Goal: Find specific page/section: Find specific page/section

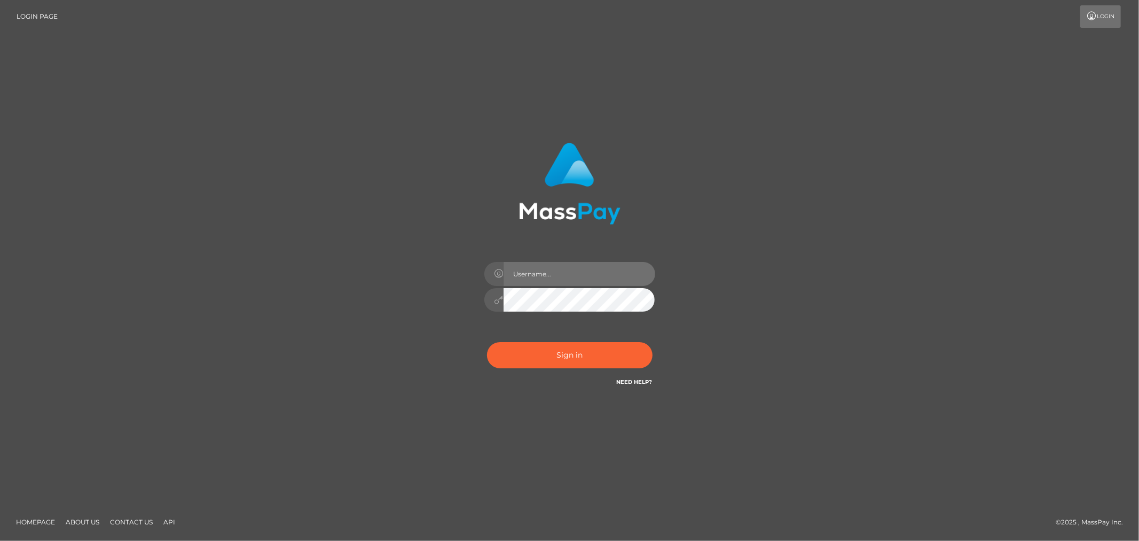
click at [527, 269] on input "text" at bounding box center [580, 274] width 152 height 24
type input "Allyssa"
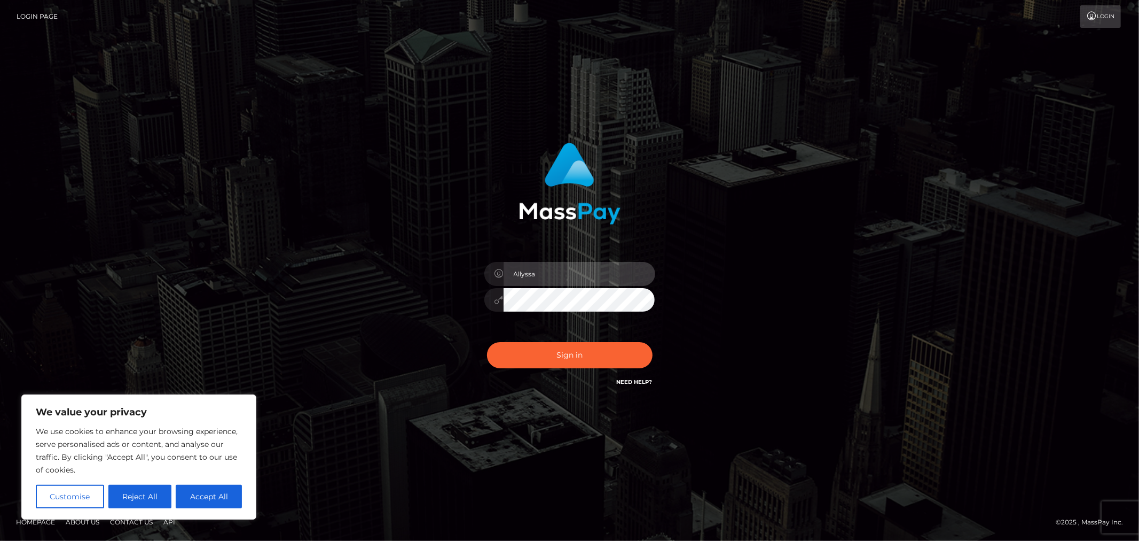
click at [604, 279] on input "Allyssa" at bounding box center [580, 274] width 152 height 24
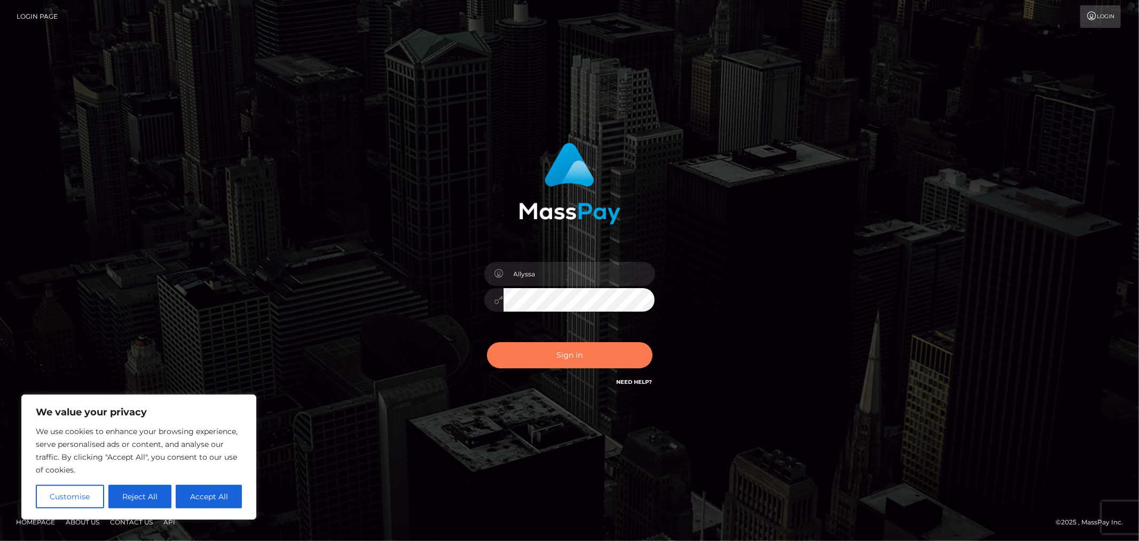
click at [505, 358] on button "Sign in" at bounding box center [570, 355] width 166 height 26
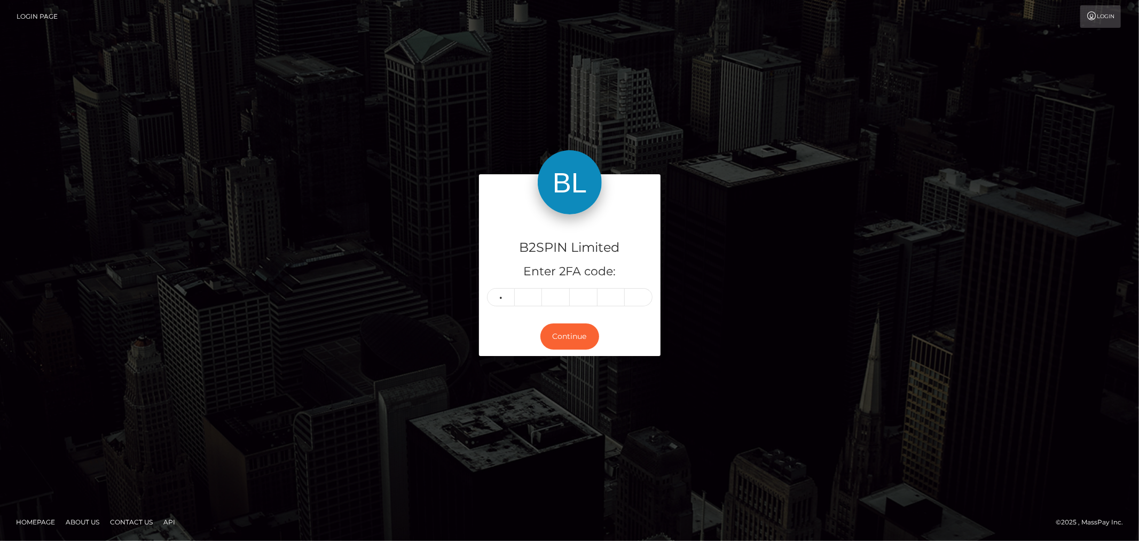
type input "2"
type input "5"
type input "9"
type input "3"
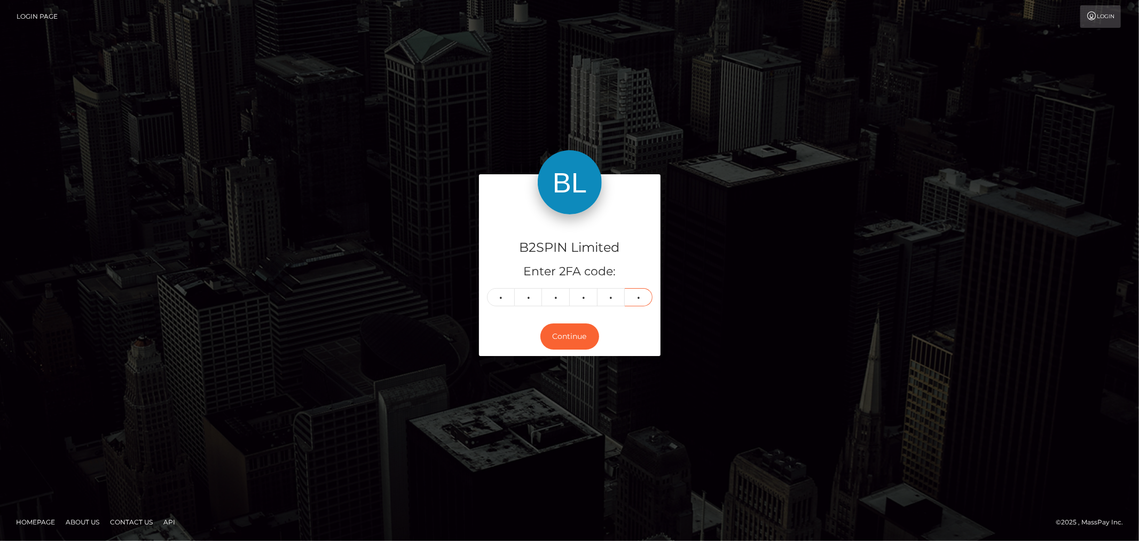
type input "9"
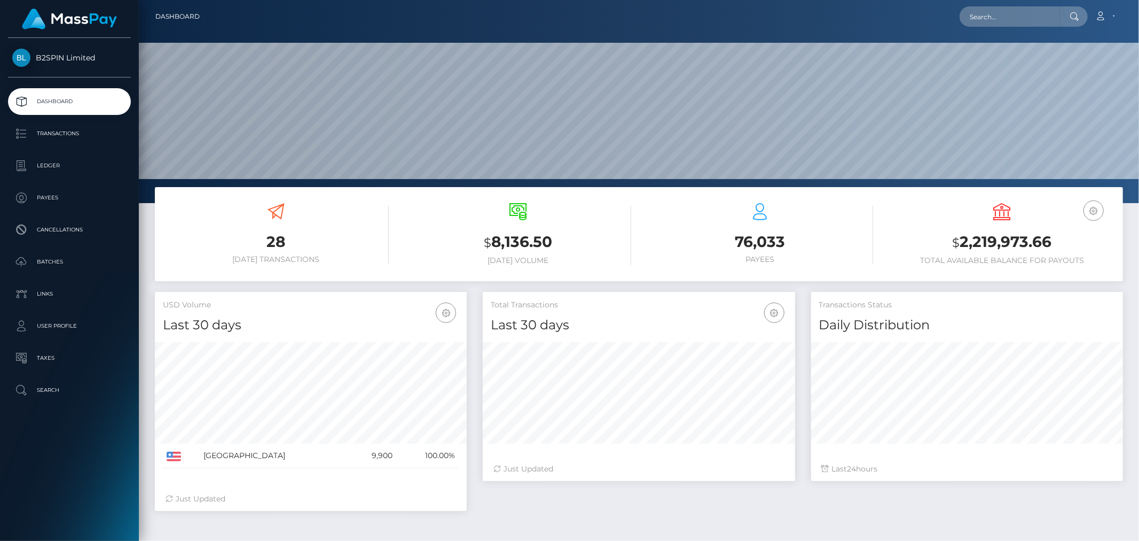
scroll to position [189, 312]
click at [990, 20] on input "text" at bounding box center [1010, 16] width 100 height 20
paste input "3209036"
click at [1003, 22] on input "3209036" at bounding box center [1010, 16] width 100 height 20
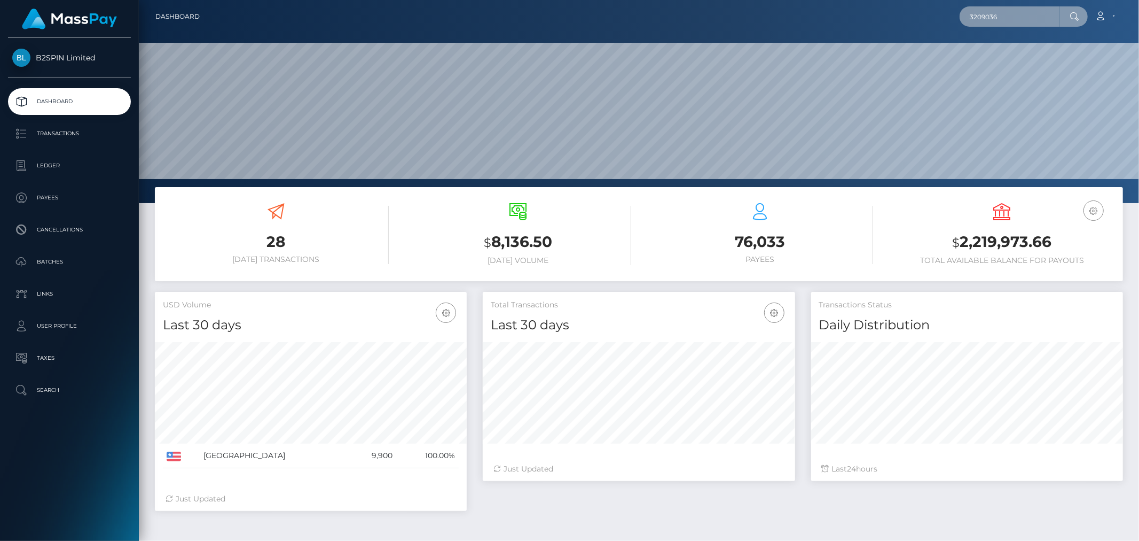
paste input "127482202"
type input "1274822026"
click at [1000, 49] on link "RITA A JOHNSON" at bounding box center [1002, 55] width 85 height 20
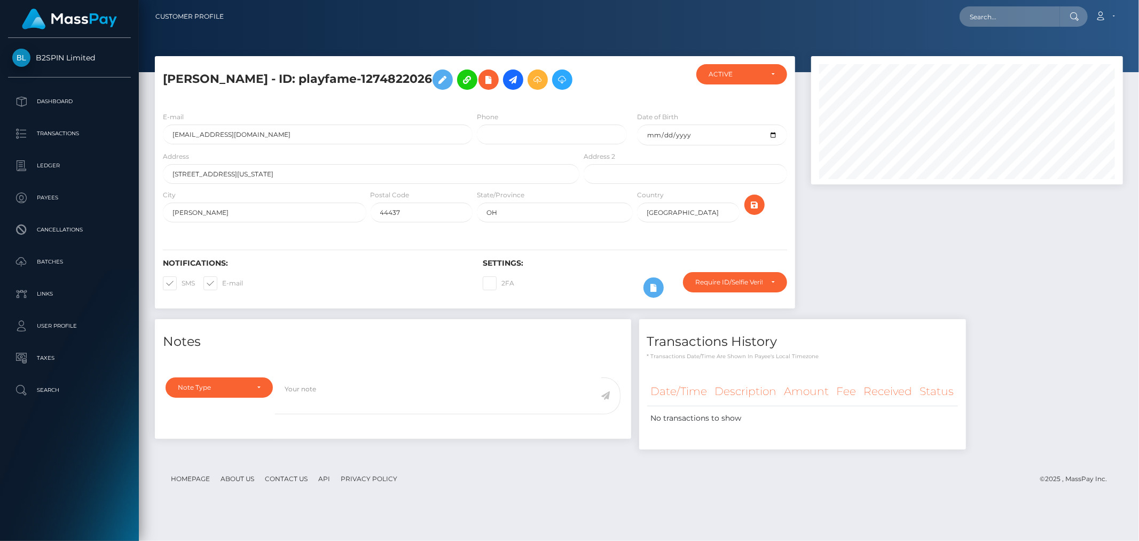
scroll to position [128, 312]
click at [1023, 25] on input "text" at bounding box center [1010, 16] width 100 height 20
paste input "ritaj@ymail.com"
type input "ritaj@ymail.com"
click at [1017, 49] on link "[PERSON_NAME]" at bounding box center [1002, 55] width 85 height 20
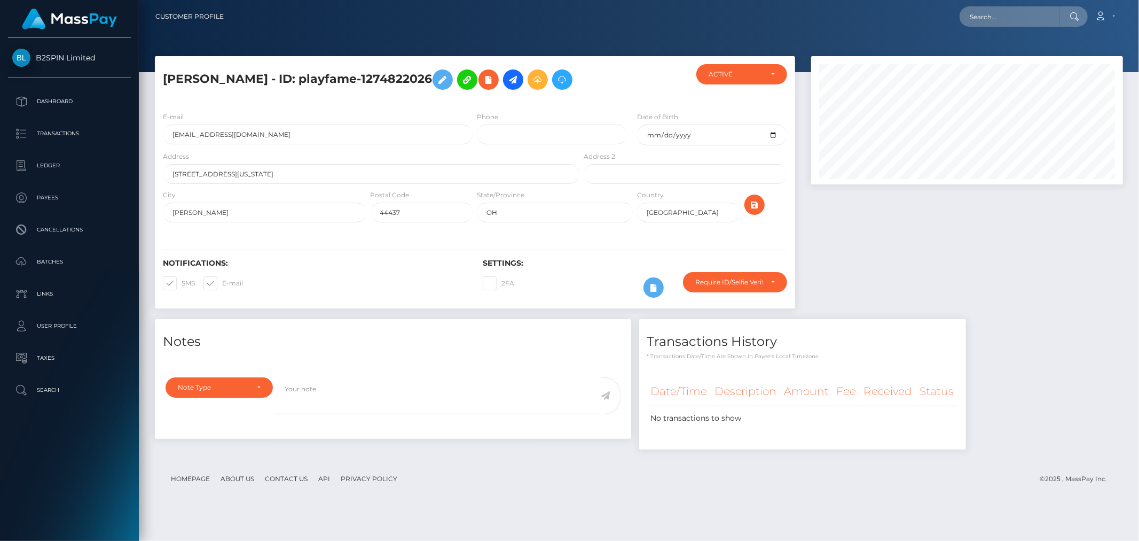
scroll to position [128, 312]
click at [1030, 17] on input "text" at bounding box center [1010, 16] width 100 height 20
paste input "rita a johnson"
type input "rita a johnson"
click at [1014, 61] on link "RITA A JOHNSON" at bounding box center [1002, 55] width 85 height 20
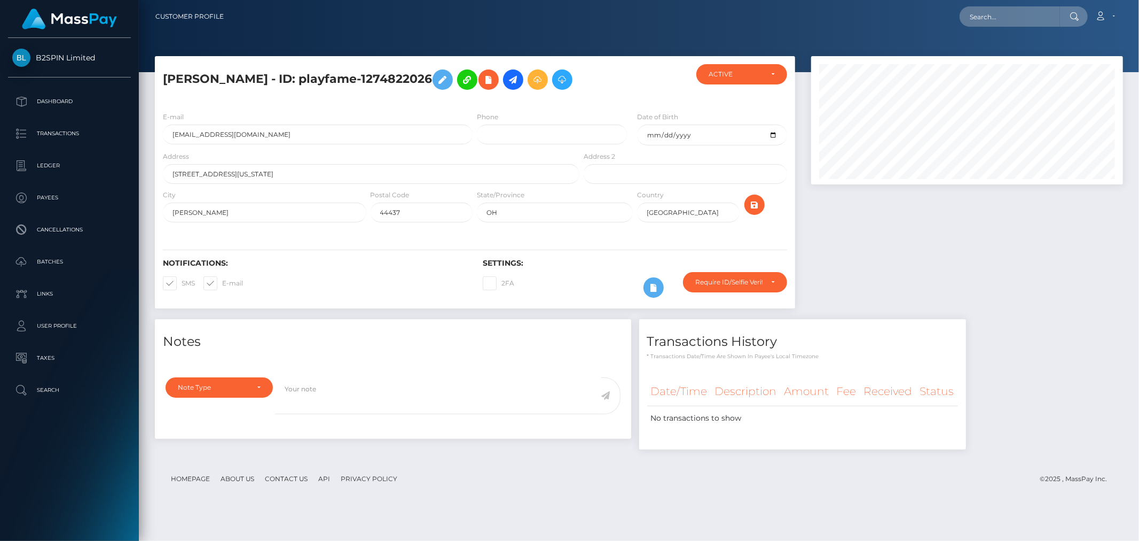
scroll to position [128, 312]
click at [1010, 22] on input "text" at bounding box center [1010, 16] width 100 height 20
paste input "3209613"
click at [1007, 13] on input "3209613" at bounding box center [1010, 16] width 100 height 20
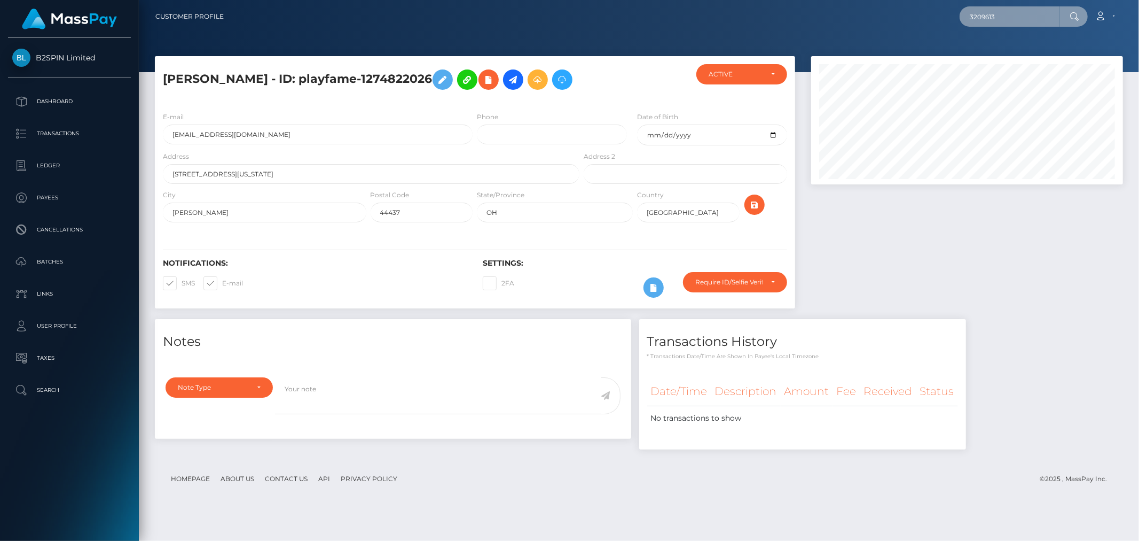
paste input "1851339336"
type input "1851339336"
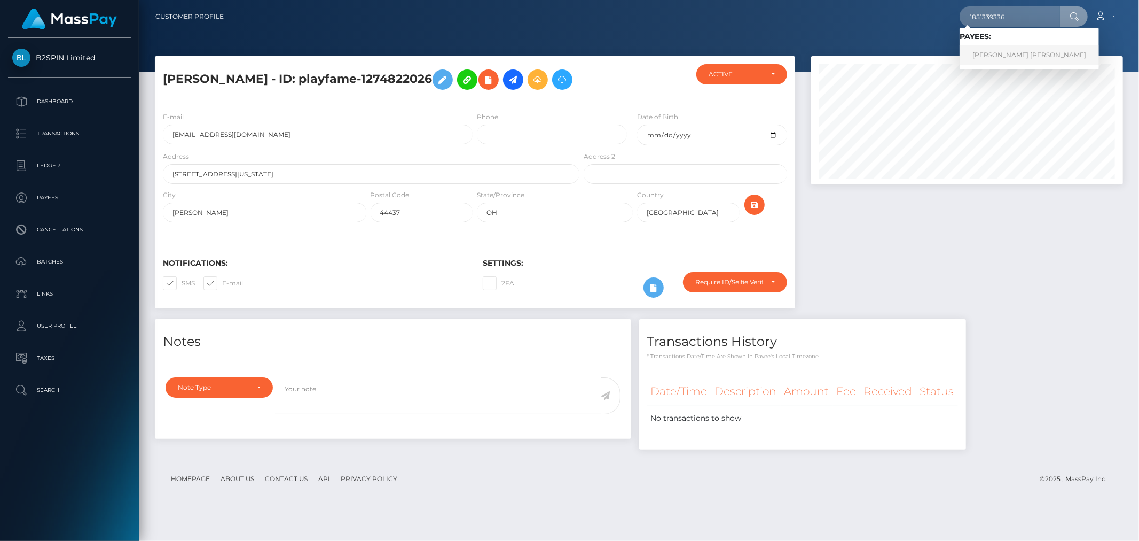
click at [1008, 49] on link "JOSE LUIS JR MARTINEZ" at bounding box center [1029, 55] width 139 height 20
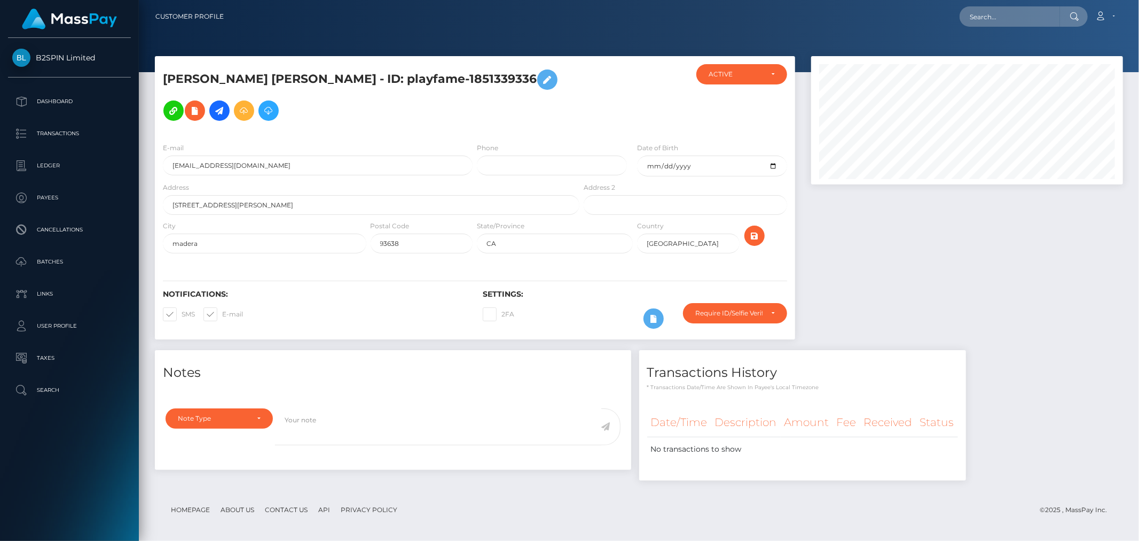
scroll to position [3, 0]
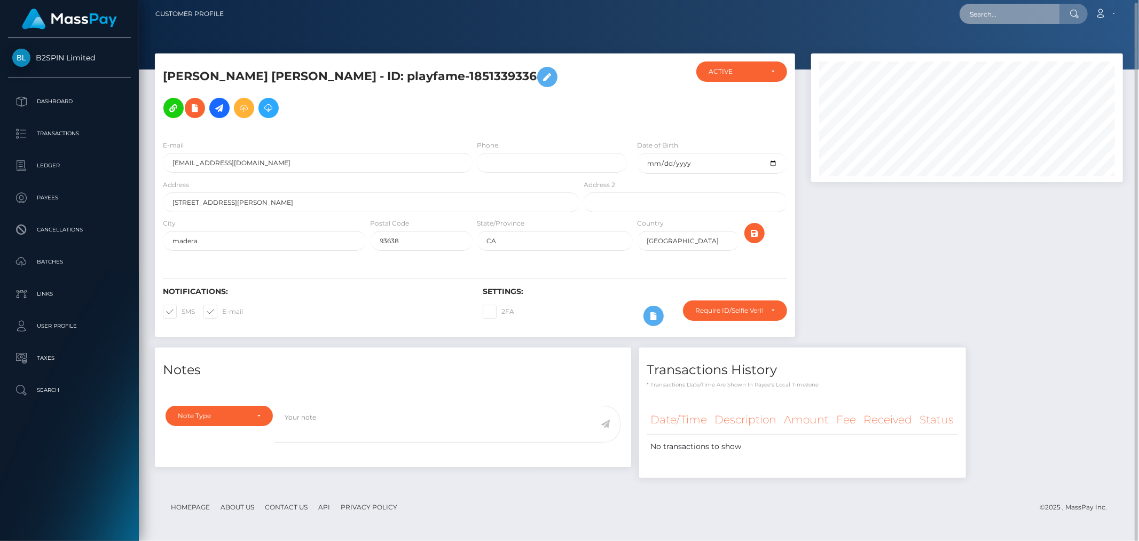
click at [1017, 7] on input "text" at bounding box center [1010, 14] width 100 height 20
paste input "559gozay@gmail.com"
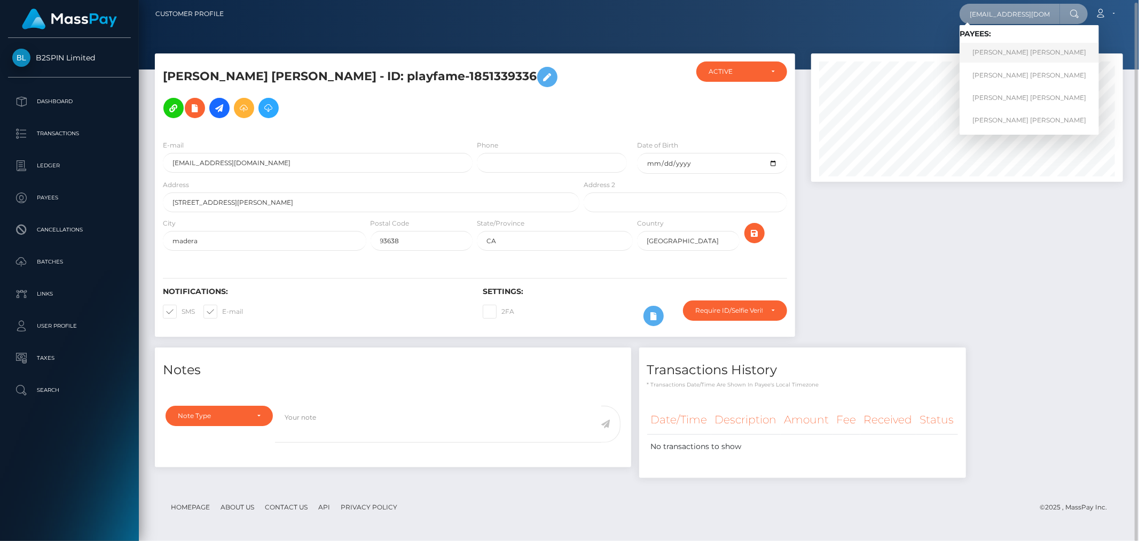
type input "559gozay@gmail.com"
click at [1016, 44] on link "JOSE LUIS JR MARTINEZ" at bounding box center [1029, 53] width 139 height 20
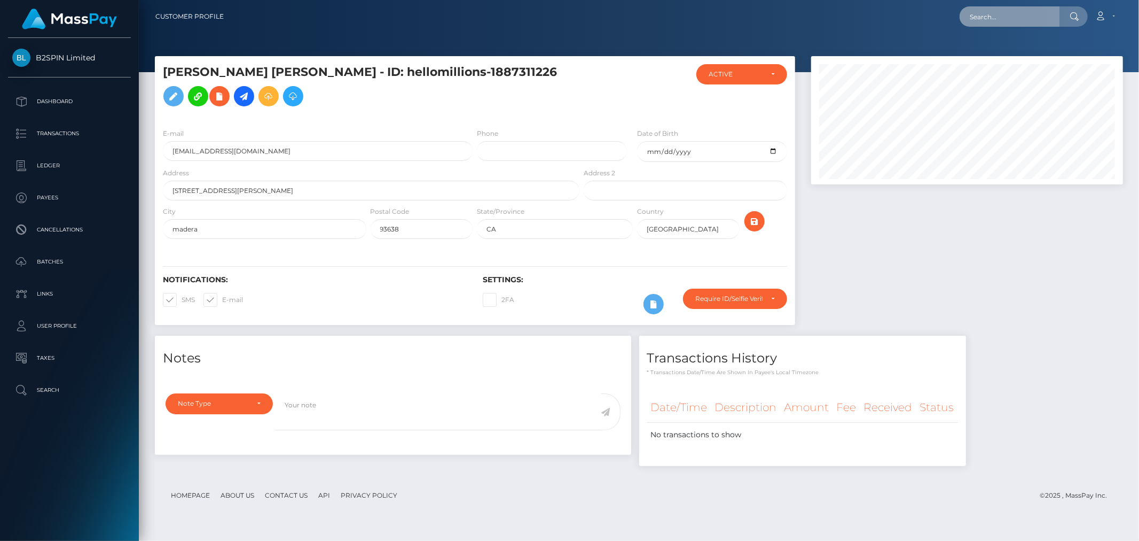
scroll to position [128, 312]
click at [1012, 12] on input "text" at bounding box center [1010, 16] width 100 height 20
paste input "559gozay@gmail.com"
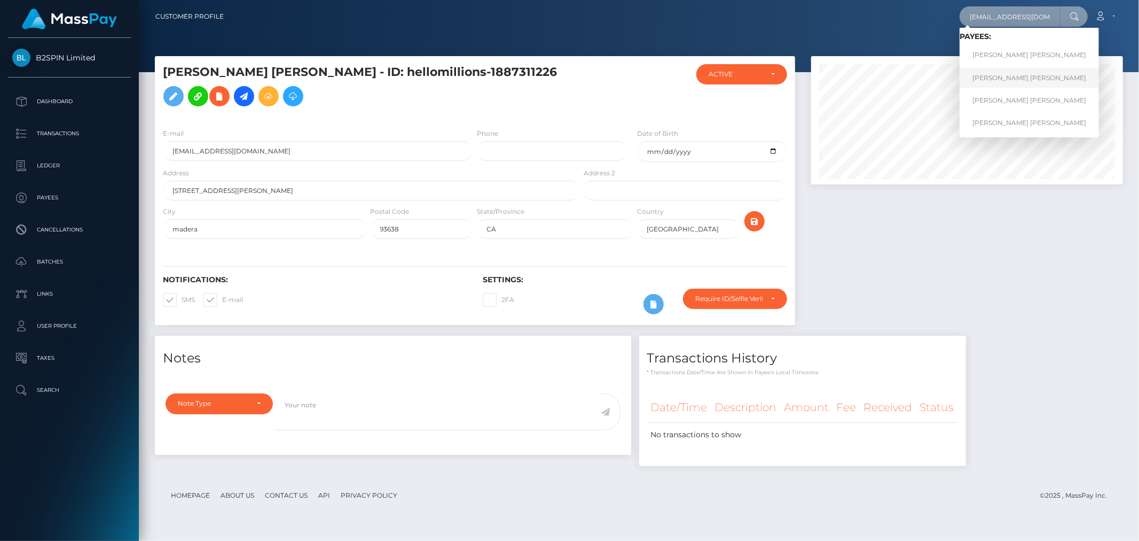
type input "[EMAIL_ADDRESS][DOMAIN_NAME]"
click at [998, 82] on link "JOSE LUIS JR MARTINEZ" at bounding box center [1029, 78] width 139 height 20
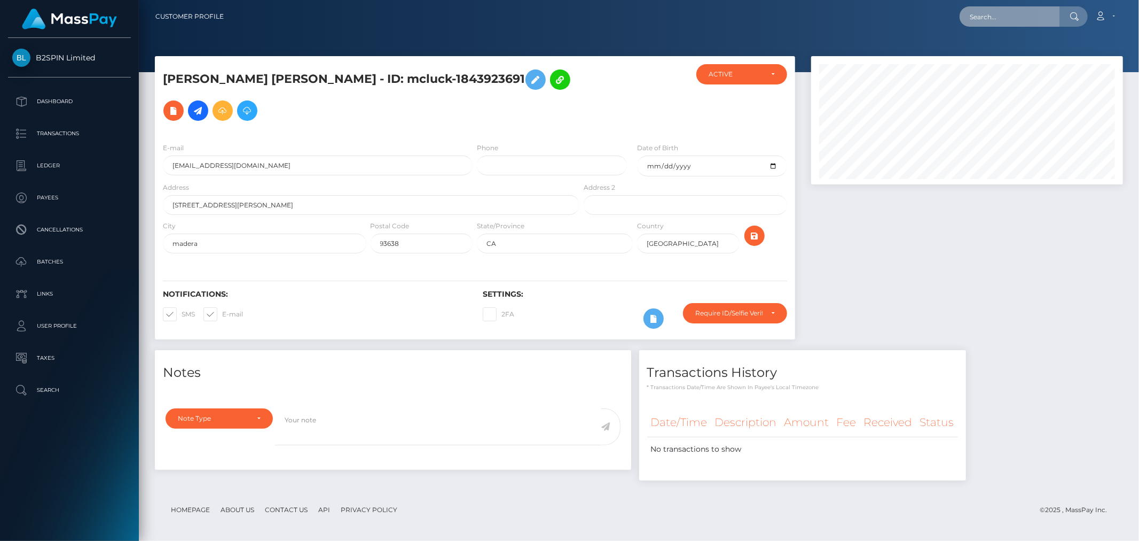
drag, startPoint x: 0, startPoint y: 0, endPoint x: 990, endPoint y: 12, distance: 990.3
click at [990, 12] on input "text" at bounding box center [1010, 16] width 100 height 20
paste input "[EMAIL_ADDRESS][DOMAIN_NAME]"
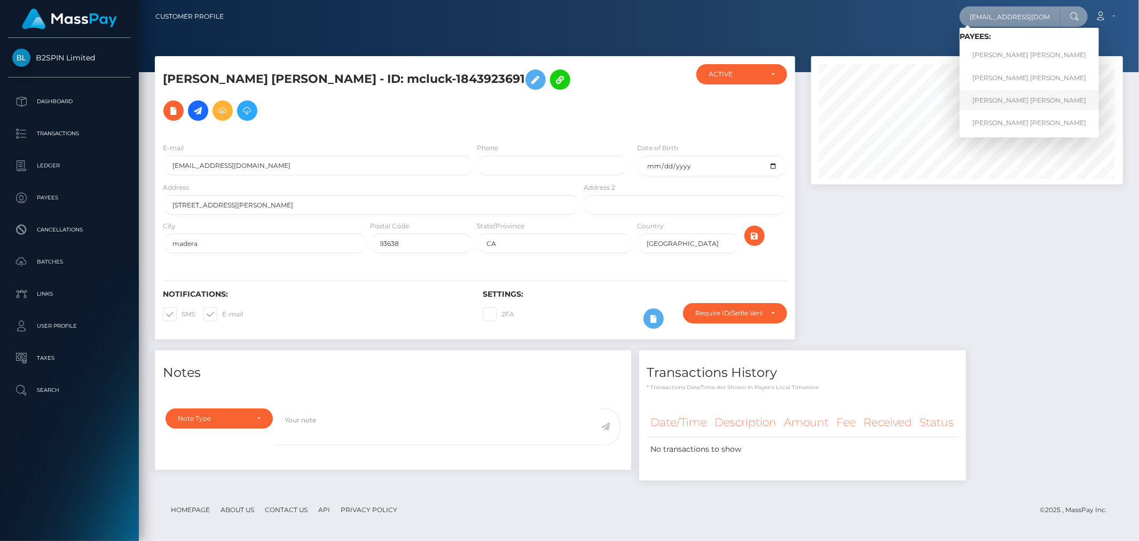
type input "[EMAIL_ADDRESS][DOMAIN_NAME]"
click at [1005, 100] on link "[PERSON_NAME] [PERSON_NAME]" at bounding box center [1029, 100] width 139 height 20
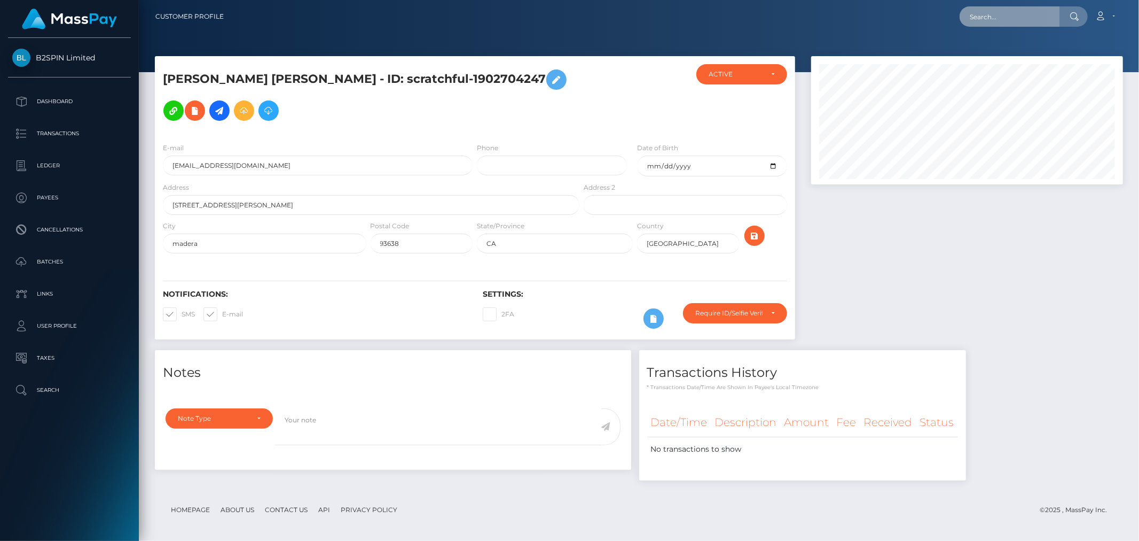
scroll to position [128, 312]
drag, startPoint x: 0, startPoint y: 0, endPoint x: 992, endPoint y: 19, distance: 992.0
click at [992, 19] on input "text" at bounding box center [1010, 16] width 100 height 20
paste input "[EMAIL_ADDRESS][DOMAIN_NAME]"
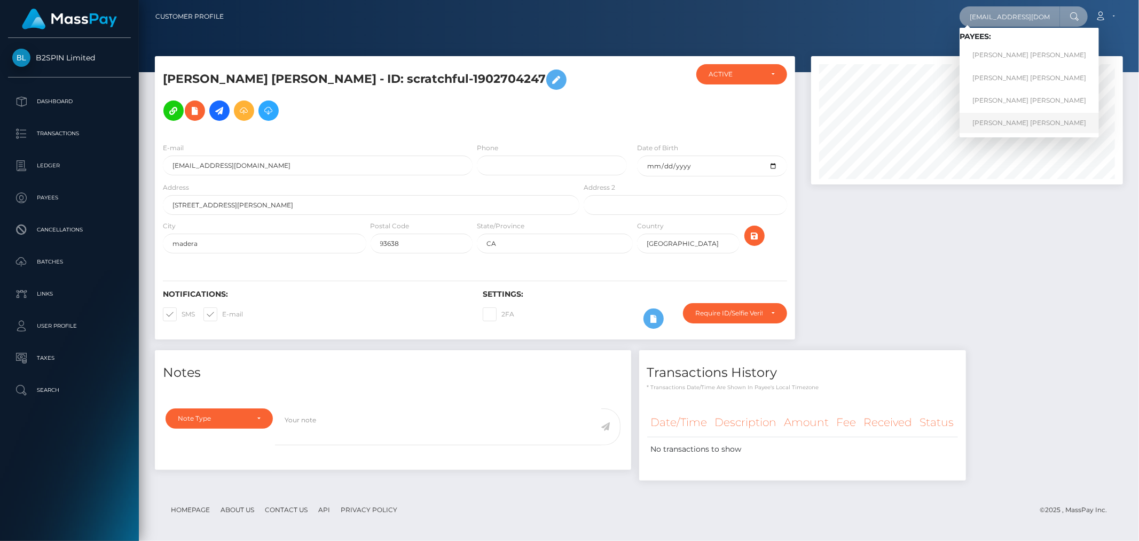
type input "[EMAIL_ADDRESS][DOMAIN_NAME]"
click at [993, 116] on link "[PERSON_NAME] [PERSON_NAME]" at bounding box center [1029, 123] width 139 height 20
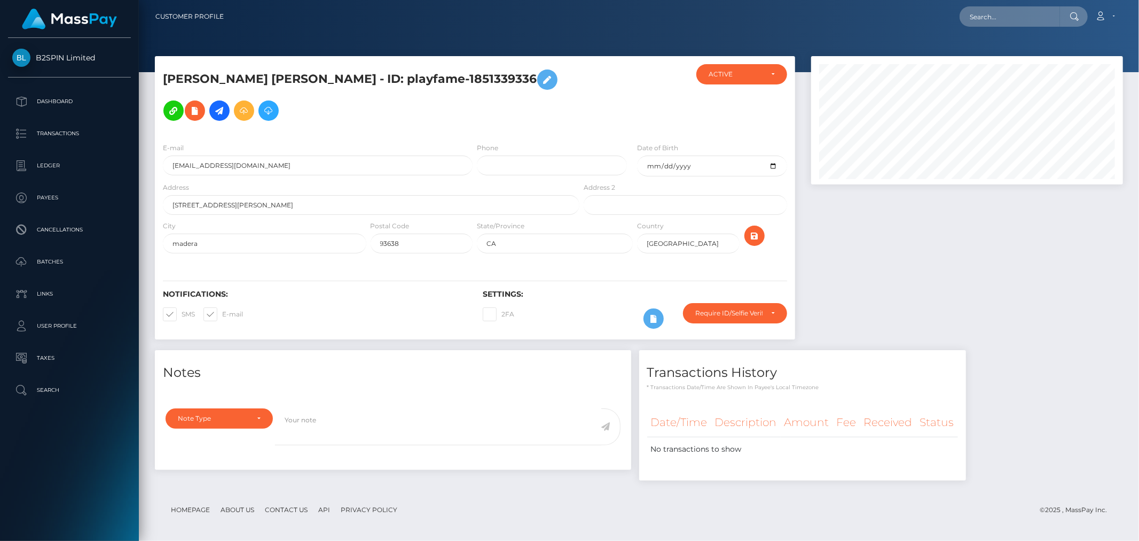
scroll to position [128, 312]
click at [1029, 27] on div "Loading... Loading... Account Edit Profile Logout" at bounding box center [677, 16] width 890 height 22
click at [1031, 19] on input "text" at bounding box center [1010, 16] width 100 height 20
paste input "[PERSON_NAME] [PERSON_NAME]"
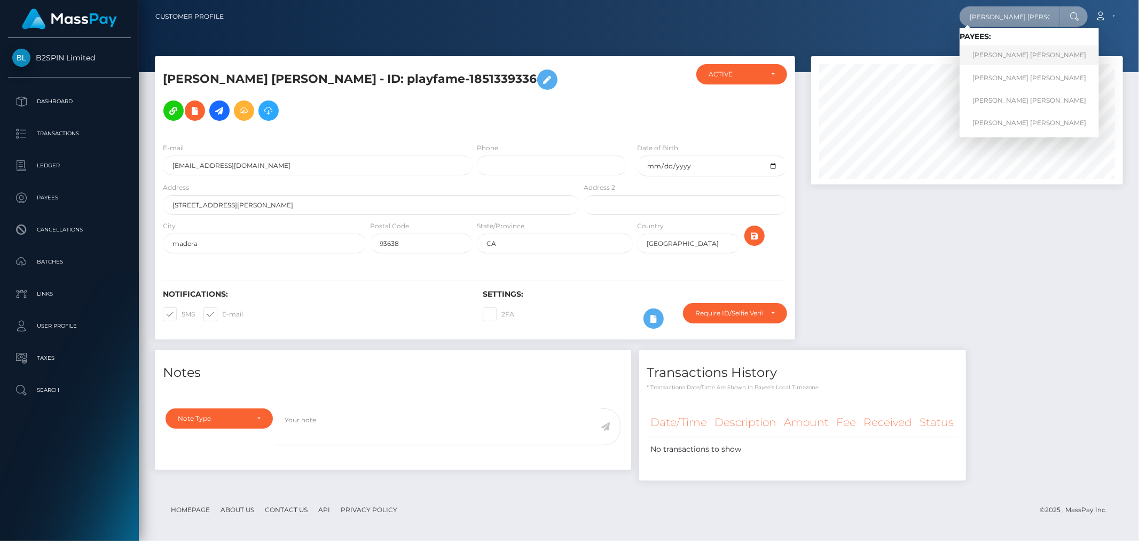
type input "[PERSON_NAME] [PERSON_NAME]"
click at [1016, 52] on link "[PERSON_NAME] [PERSON_NAME]" at bounding box center [1029, 55] width 139 height 20
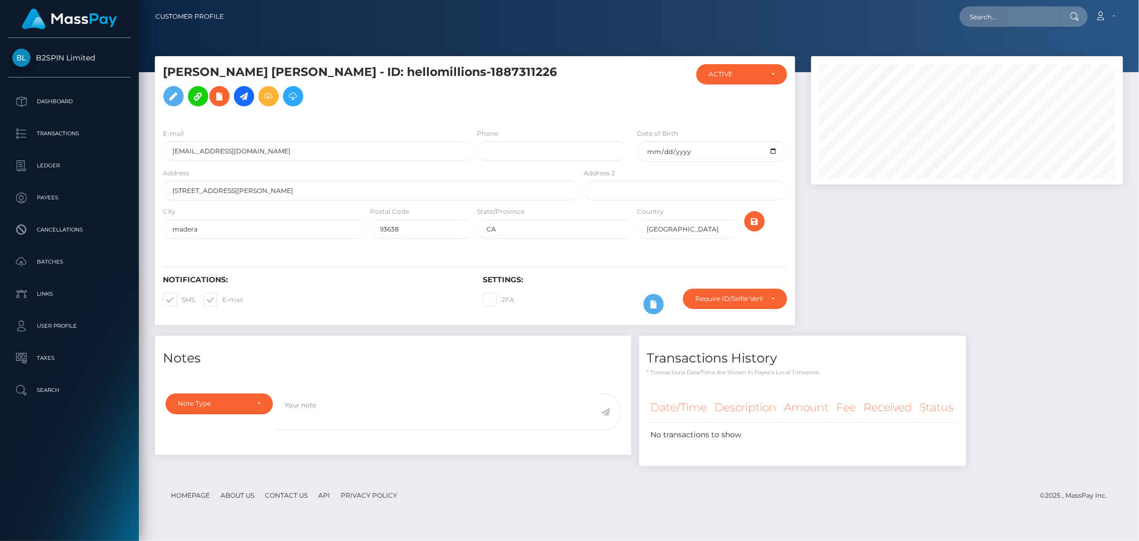
scroll to position [128, 312]
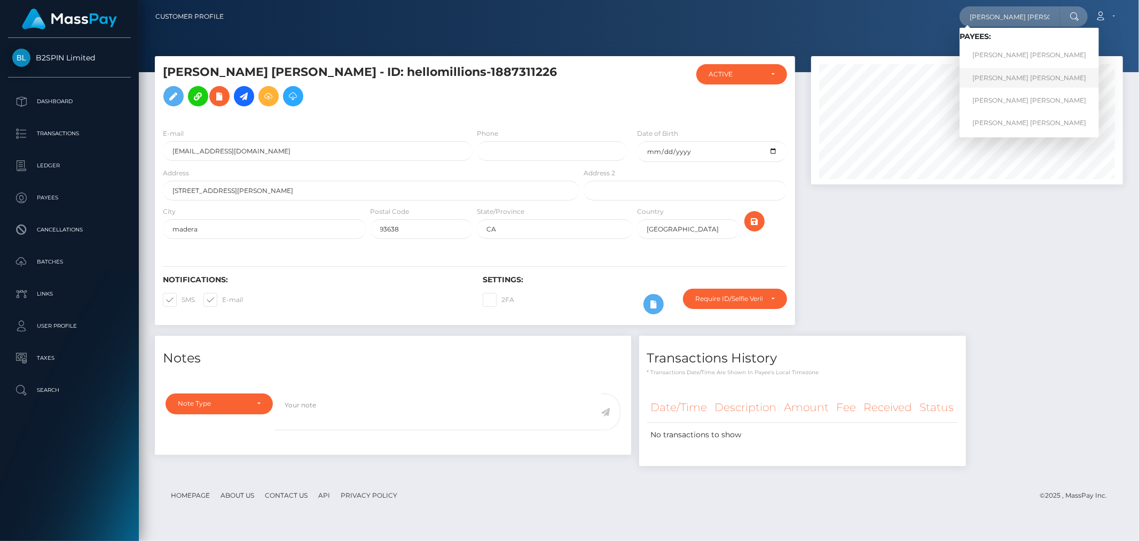
type input "[PERSON_NAME] [PERSON_NAME]"
click at [1013, 73] on link "[PERSON_NAME] [PERSON_NAME]" at bounding box center [1029, 78] width 139 height 20
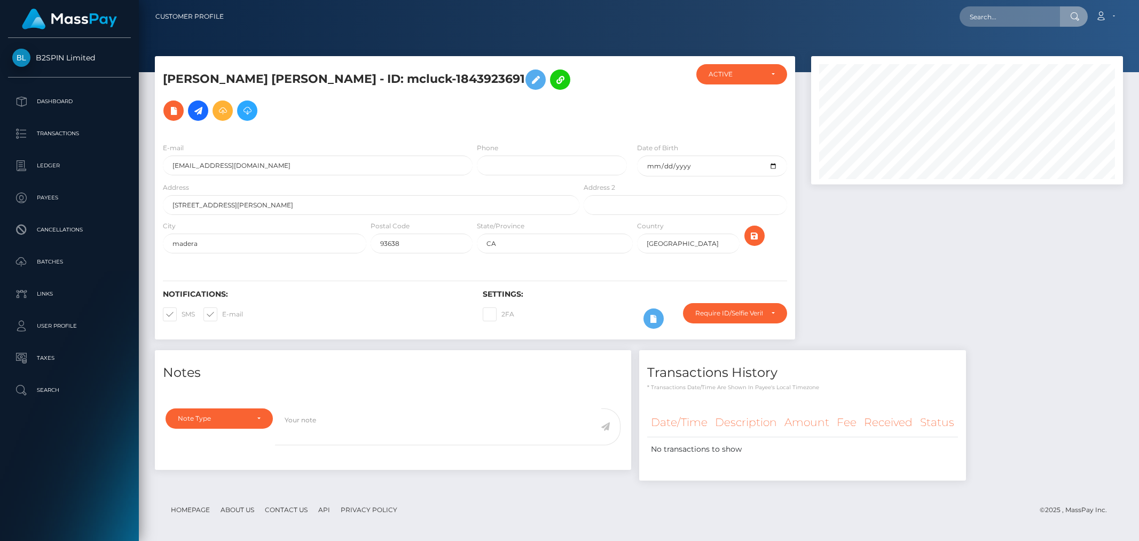
click at [1009, 16] on input "text" at bounding box center [1010, 16] width 100 height 20
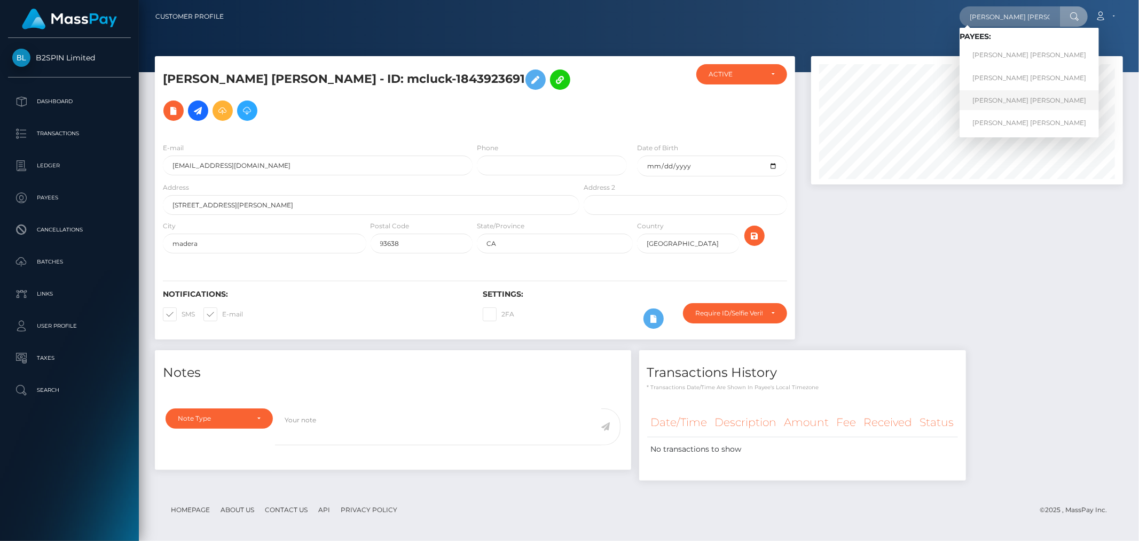
type input "[PERSON_NAME] [PERSON_NAME]"
click at [1012, 104] on link "[PERSON_NAME] [PERSON_NAME]" at bounding box center [1029, 100] width 139 height 20
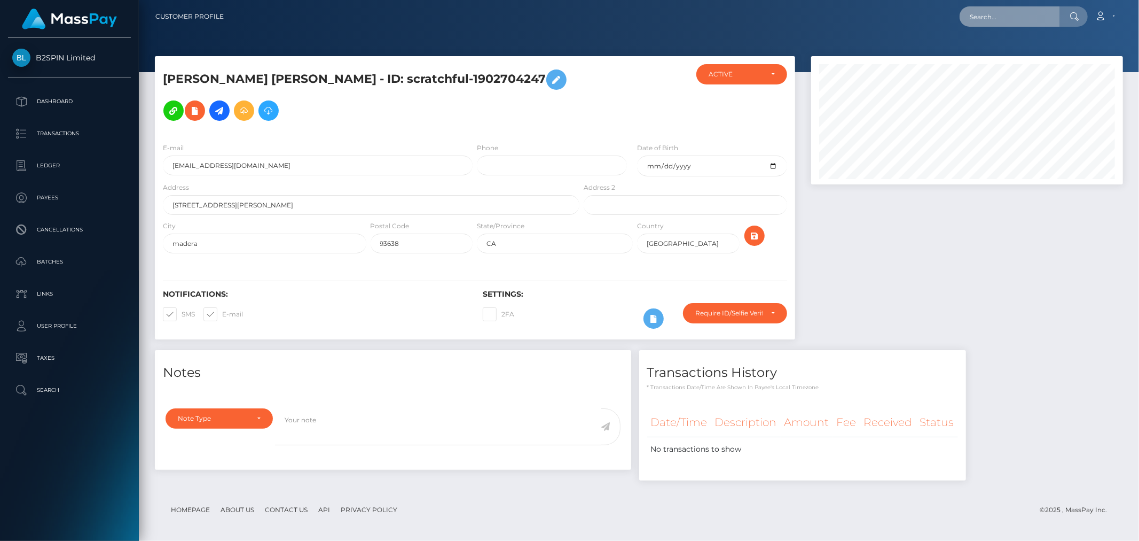
drag, startPoint x: 0, startPoint y: 0, endPoint x: 991, endPoint y: 17, distance: 990.9
click at [991, 17] on input "text" at bounding box center [1010, 16] width 100 height 20
paste input "[PERSON_NAME] [PERSON_NAME]"
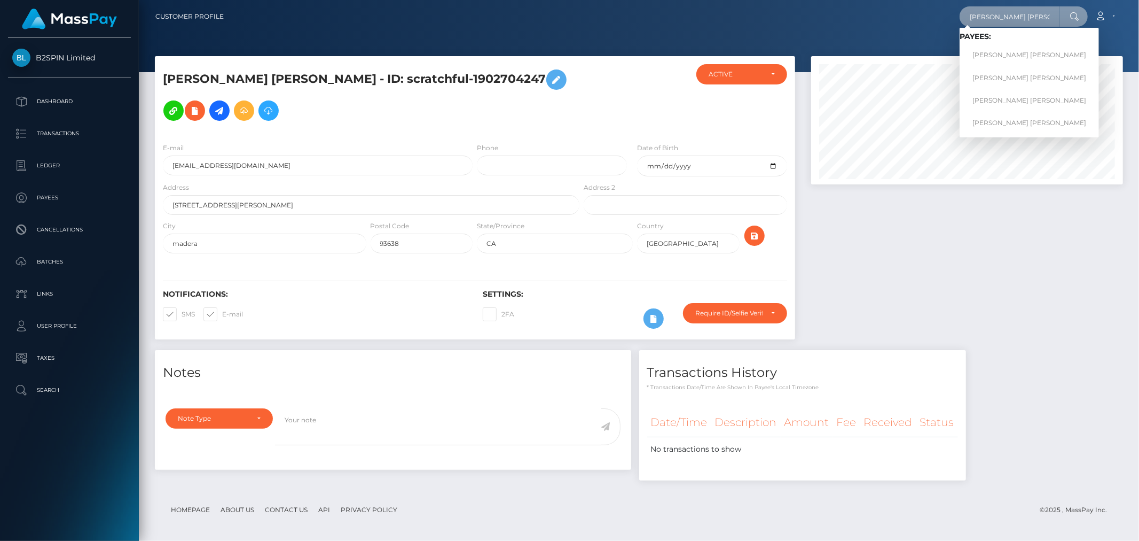
type input "[PERSON_NAME] [PERSON_NAME]"
click at [1002, 127] on link "[PERSON_NAME] [PERSON_NAME]" at bounding box center [1029, 123] width 139 height 20
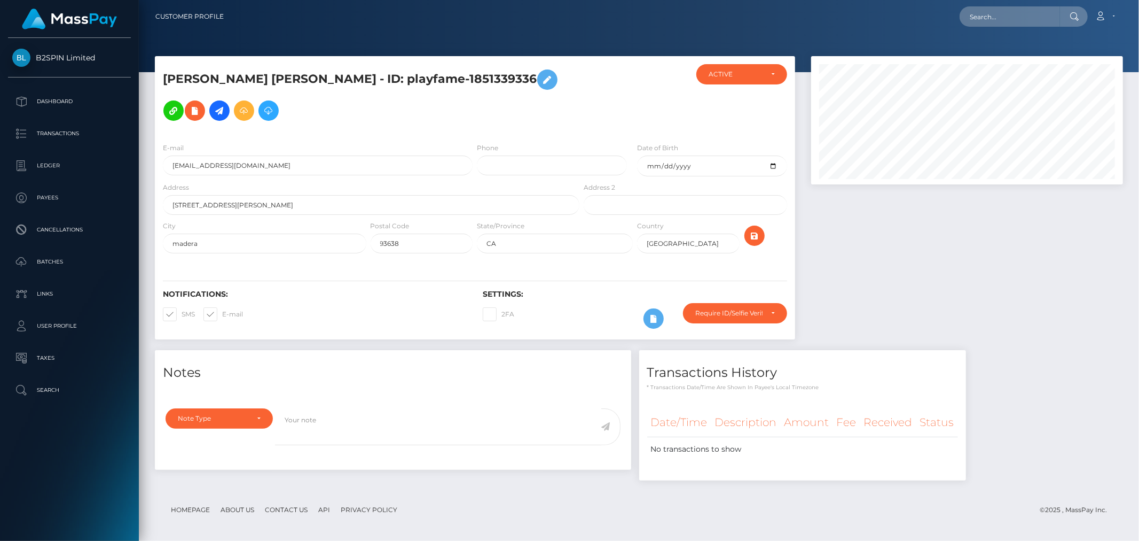
scroll to position [128, 312]
click at [919, 300] on div at bounding box center [967, 203] width 328 height 294
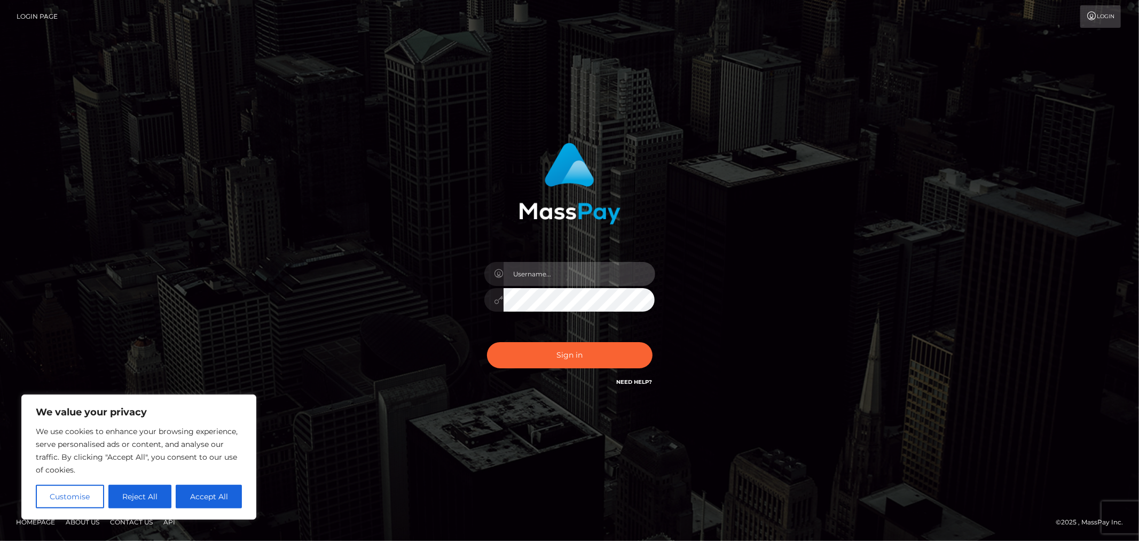
click at [553, 278] on input "text" at bounding box center [580, 274] width 152 height 24
type input "Allyssa"
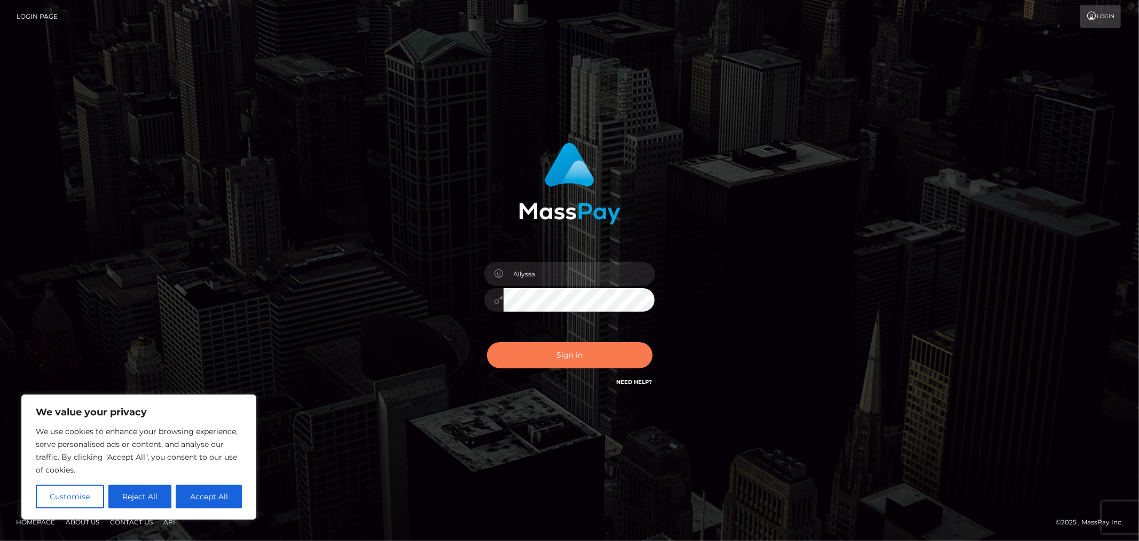
click at [540, 363] on button "Sign in" at bounding box center [570, 355] width 166 height 26
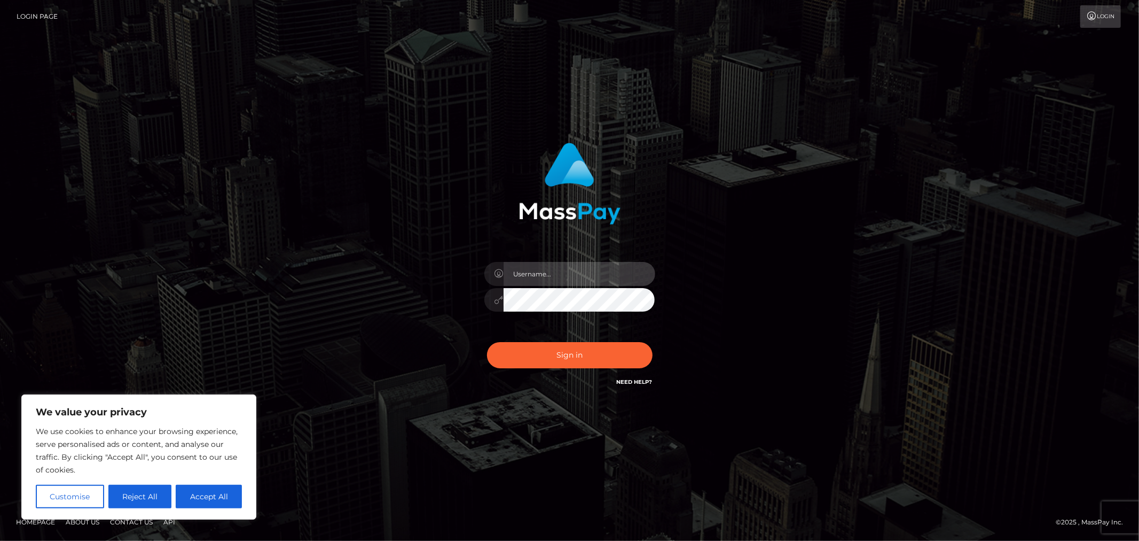
click at [575, 270] on input "text" at bounding box center [580, 274] width 152 height 24
type input "Allyssa"
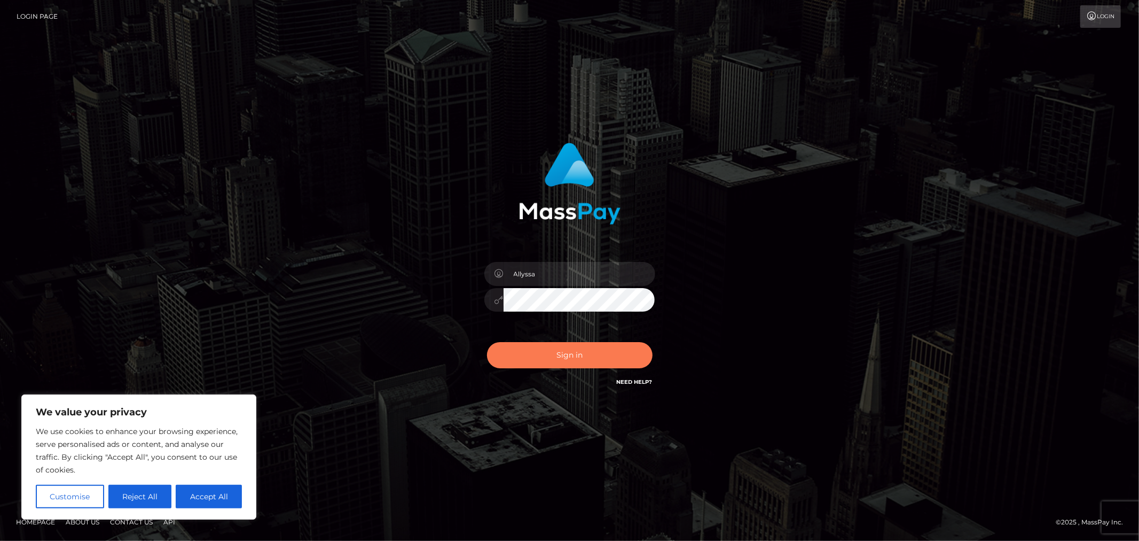
click at [543, 353] on button "Sign in" at bounding box center [570, 355] width 166 height 26
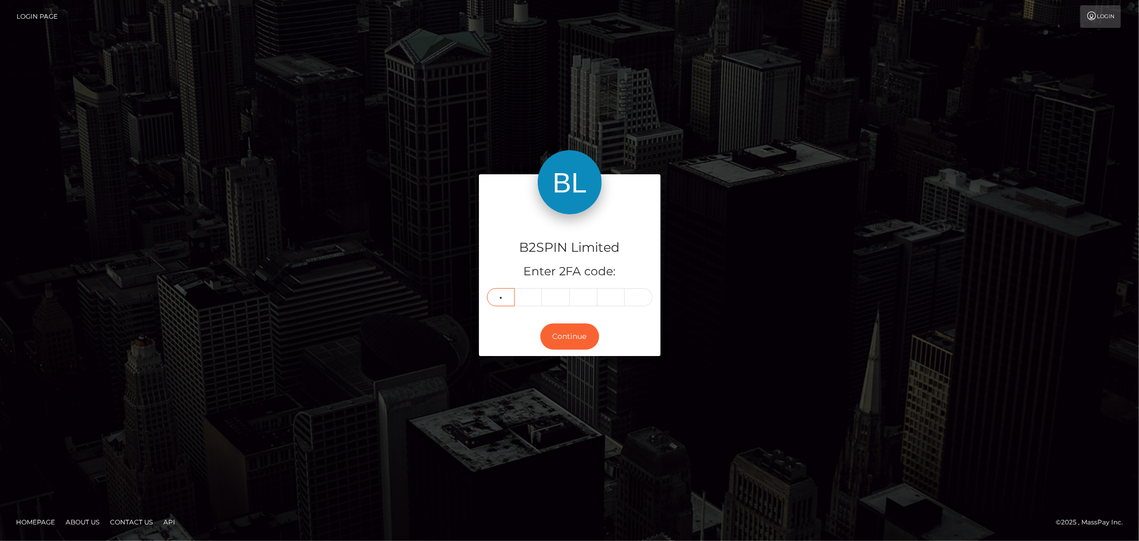
type input "7"
type input "1"
type input "6"
type input "5"
type input "9"
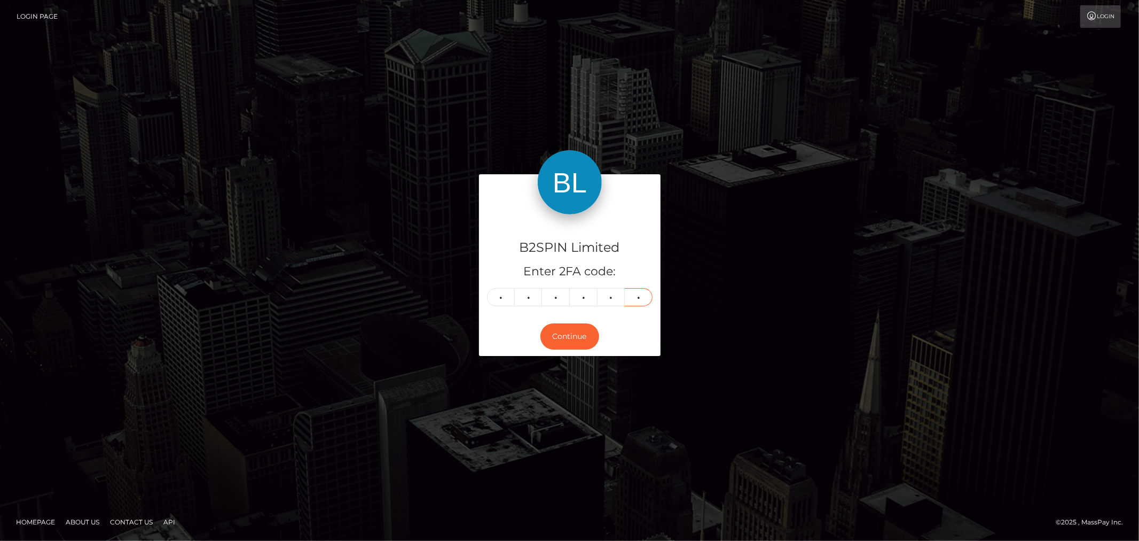
type input "9"
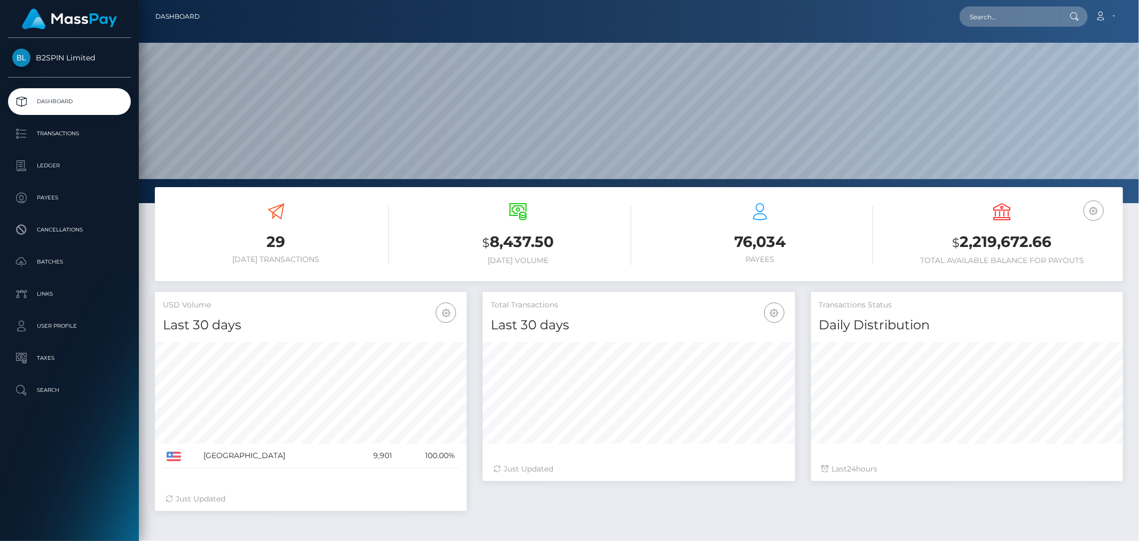
scroll to position [189, 312]
click at [984, 22] on input "text" at bounding box center [1010, 16] width 100 height 20
paste input "3201651"
click at [1012, 16] on input "3201651" at bounding box center [1010, 16] width 100 height 20
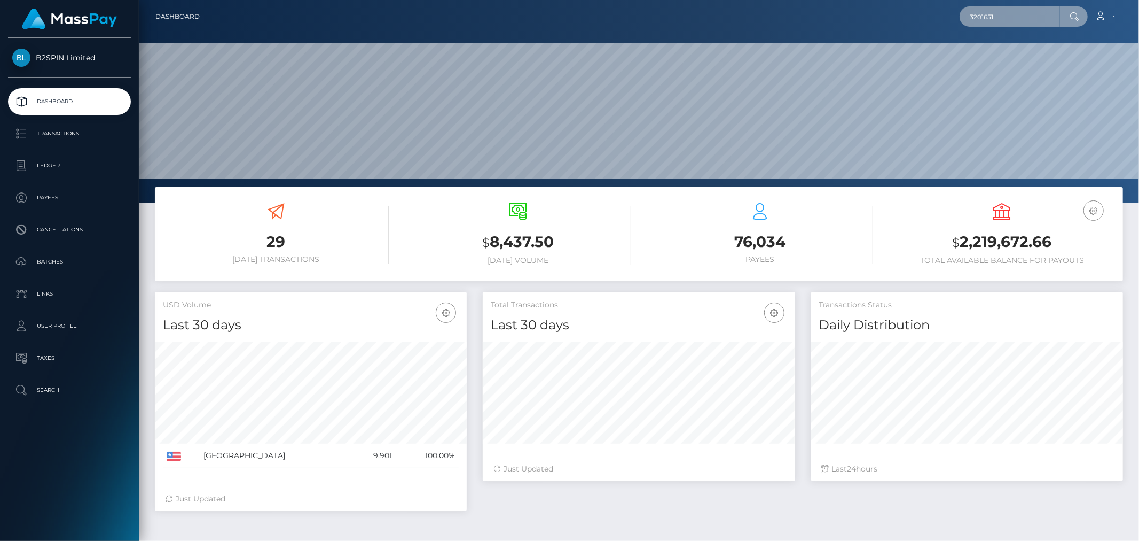
paste input "1787284875"
type input "1787284875"
click at [1018, 61] on link "PATRICIA RAMIREZ RODRIGUEZ" at bounding box center [1002, 55] width 85 height 20
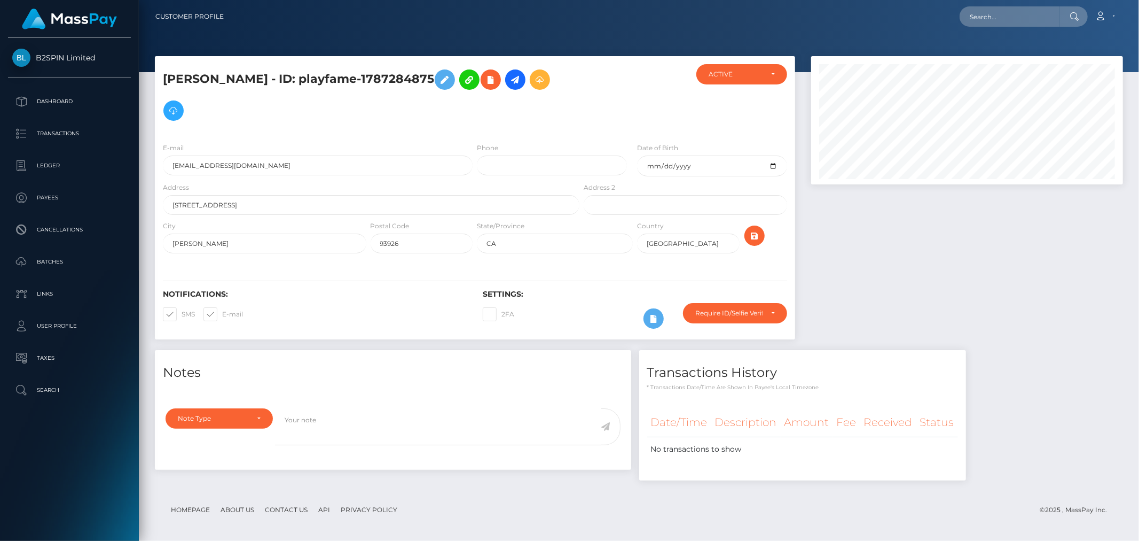
scroll to position [128, 312]
click at [1014, 10] on input "text" at bounding box center [1010, 16] width 100 height 20
paste input "[EMAIL_ADDRESS][DOMAIN_NAME]"
type input "[EMAIL_ADDRESS][DOMAIN_NAME]"
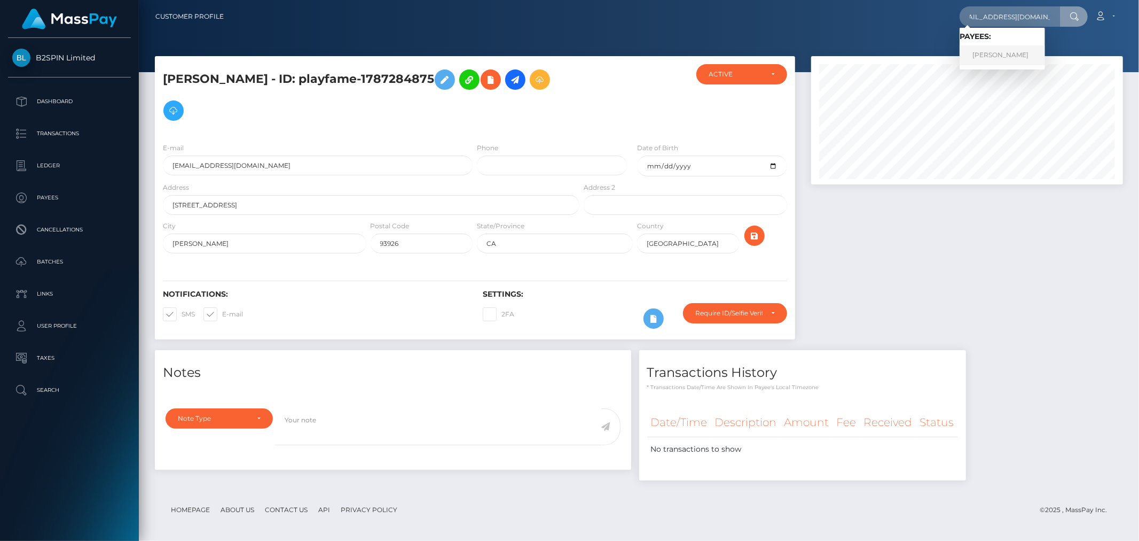
click at [1006, 53] on link "[PERSON_NAME]" at bounding box center [1002, 55] width 85 height 20
click at [1012, 14] on input "text" at bounding box center [1010, 16] width 100 height 20
paste input "[PERSON_NAME]"
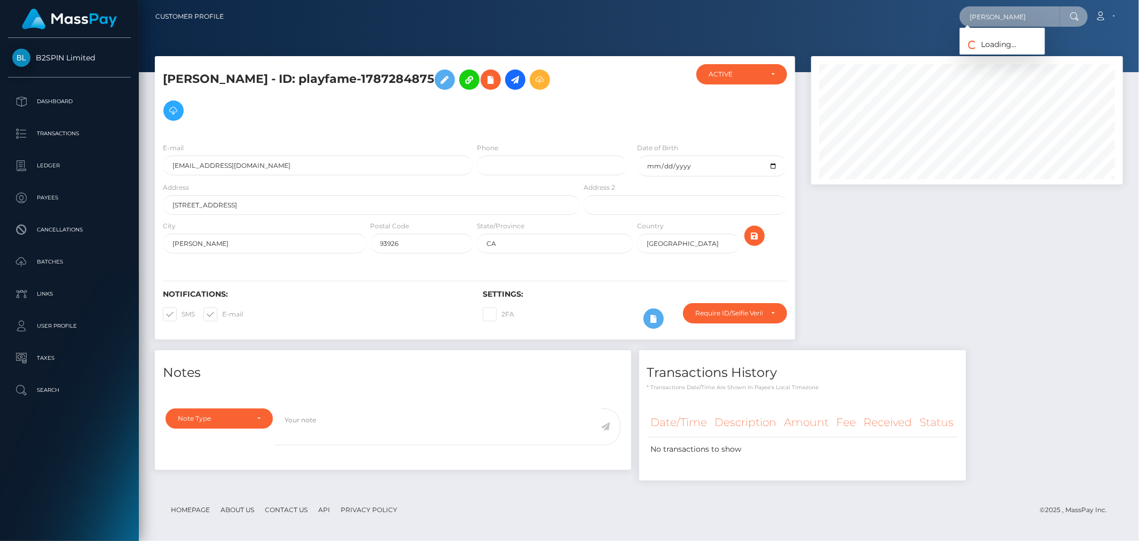
scroll to position [0, 1]
type input "[PERSON_NAME]"
click at [1038, 56] on link "[PERSON_NAME]" at bounding box center [1002, 55] width 85 height 20
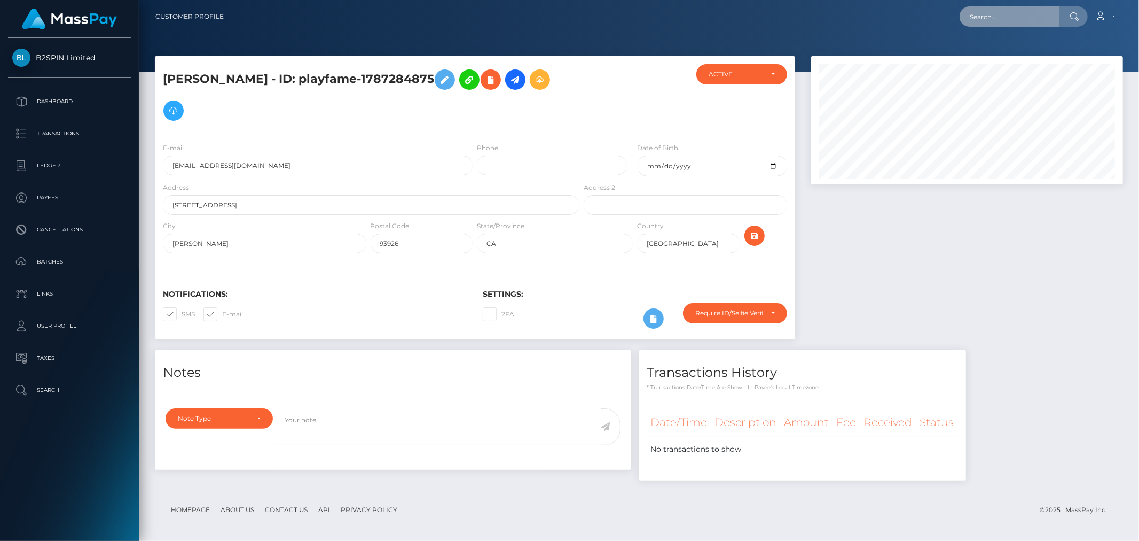
click at [996, 20] on input "text" at bounding box center [1010, 16] width 100 height 20
paste input "3201651"
type input "3201651"
